Goal: Book appointment/travel/reservation

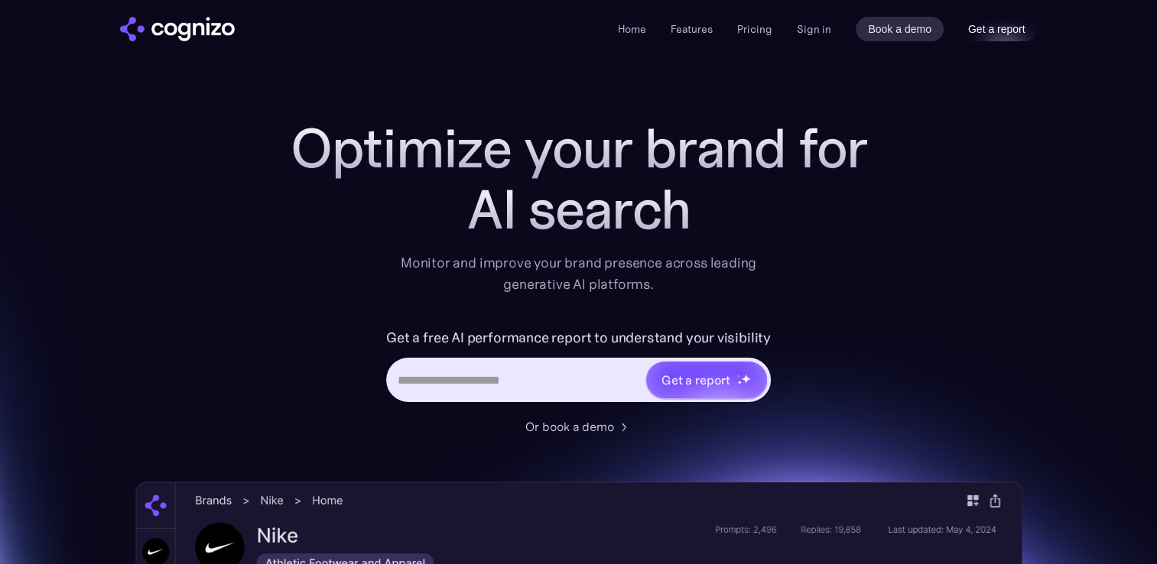
click at [992, 34] on link "Get a report" at bounding box center [997, 29] width 82 height 24
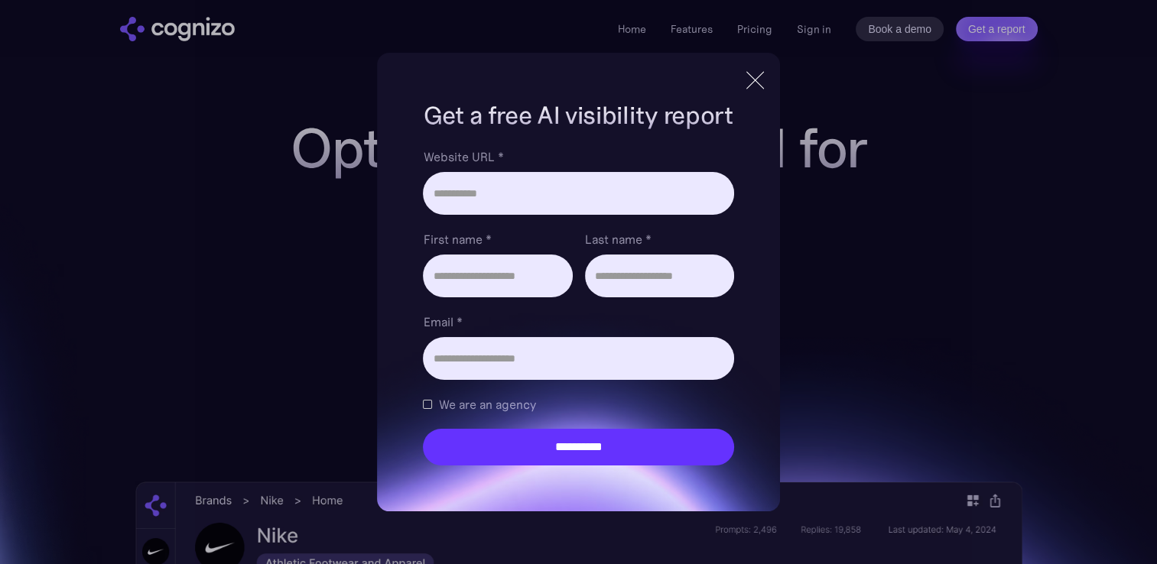
click at [755, 82] on div at bounding box center [755, 80] width 1 height 24
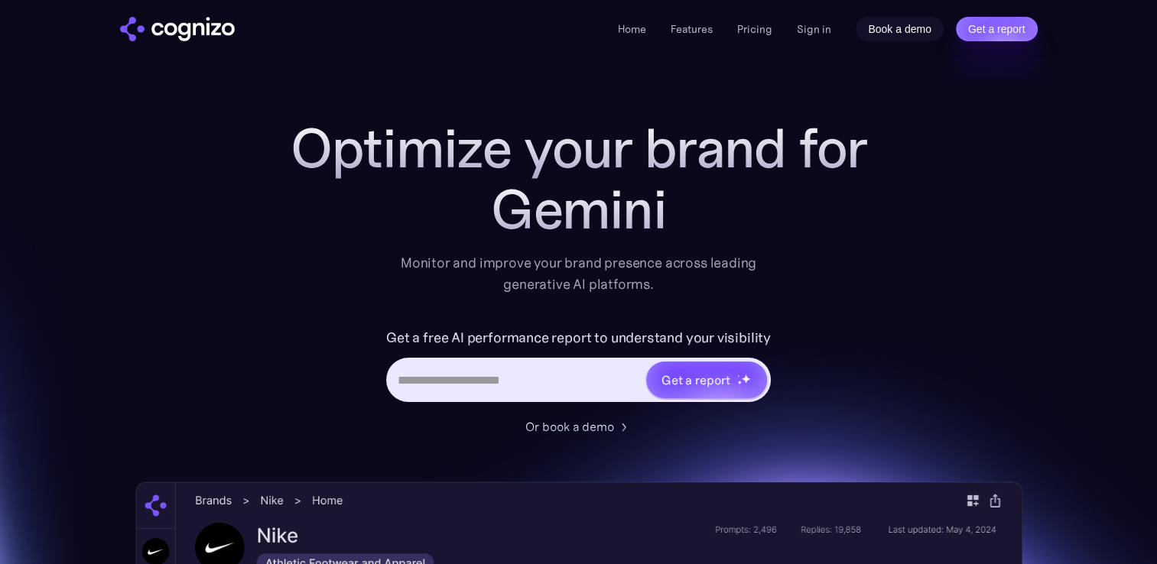
click at [891, 26] on link "Book a demo" at bounding box center [900, 29] width 88 height 24
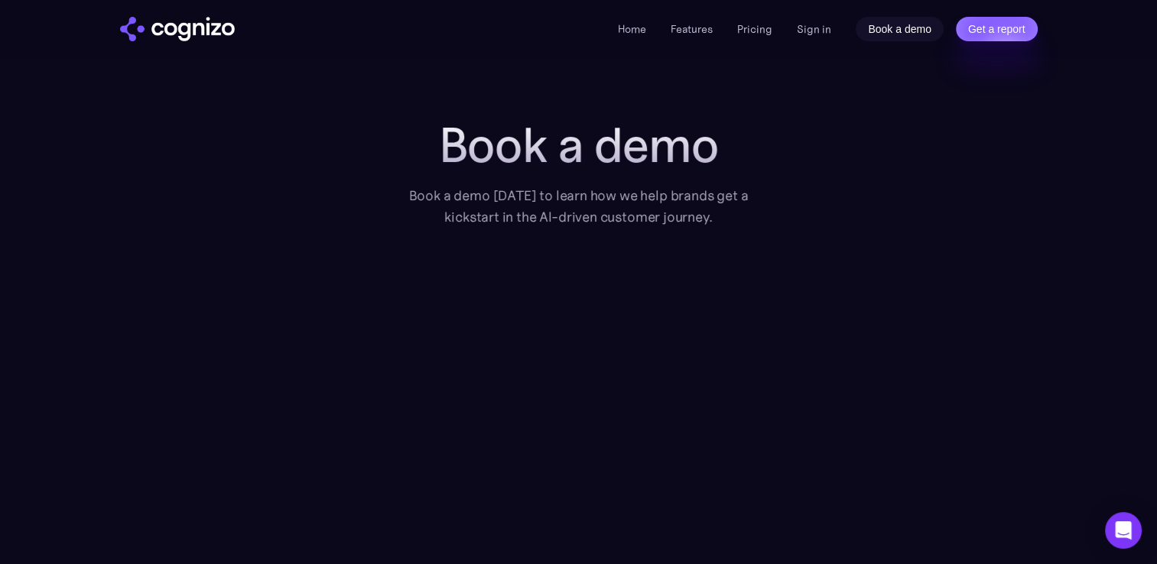
click at [891, 36] on link "Book a demo" at bounding box center [900, 29] width 88 height 24
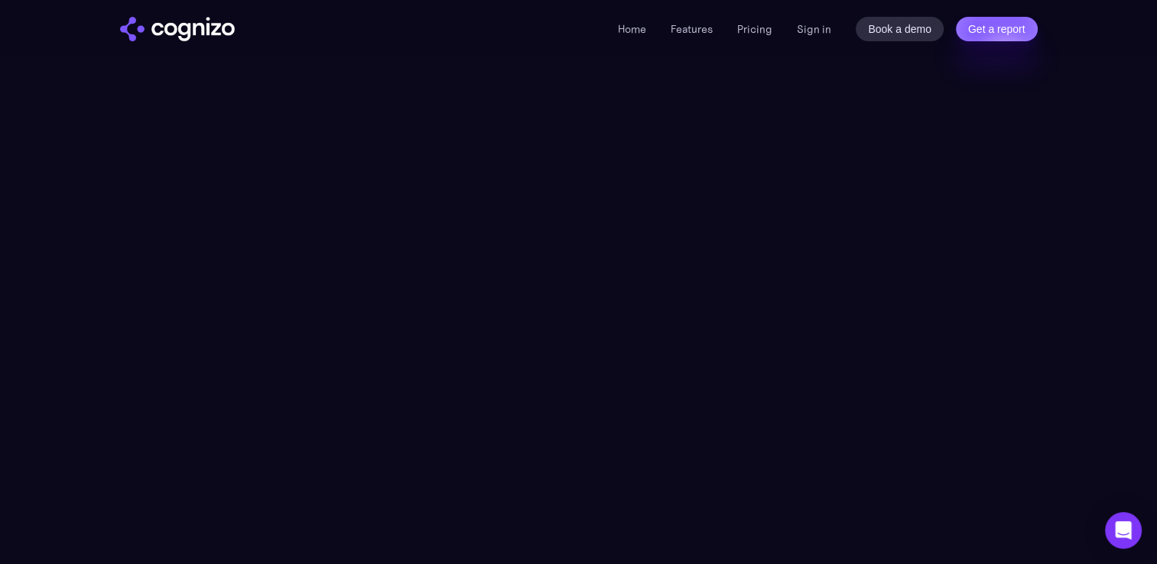
scroll to position [306, 0]
